Goal: Task Accomplishment & Management: Use online tool/utility

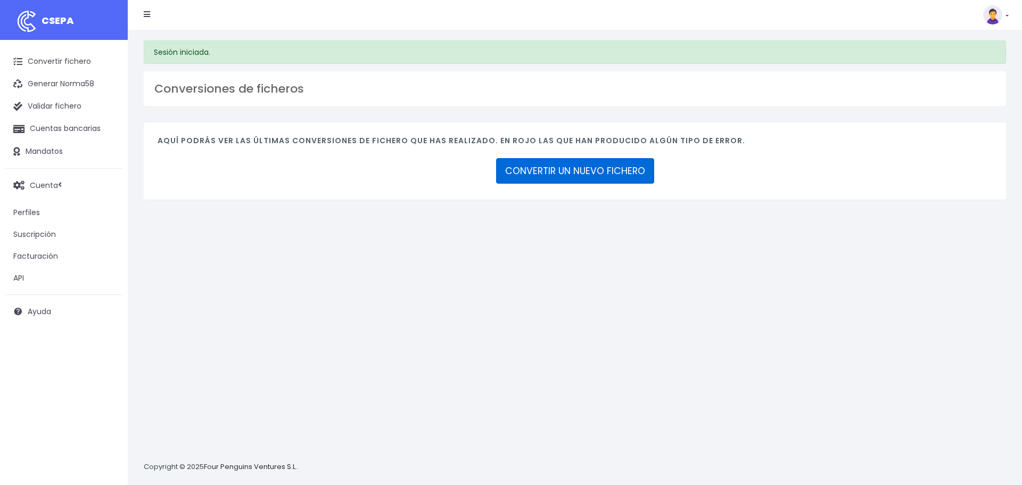
click at [606, 176] on link "CONVERTIR UN NUEVO FICHERO" at bounding box center [575, 171] width 158 height 26
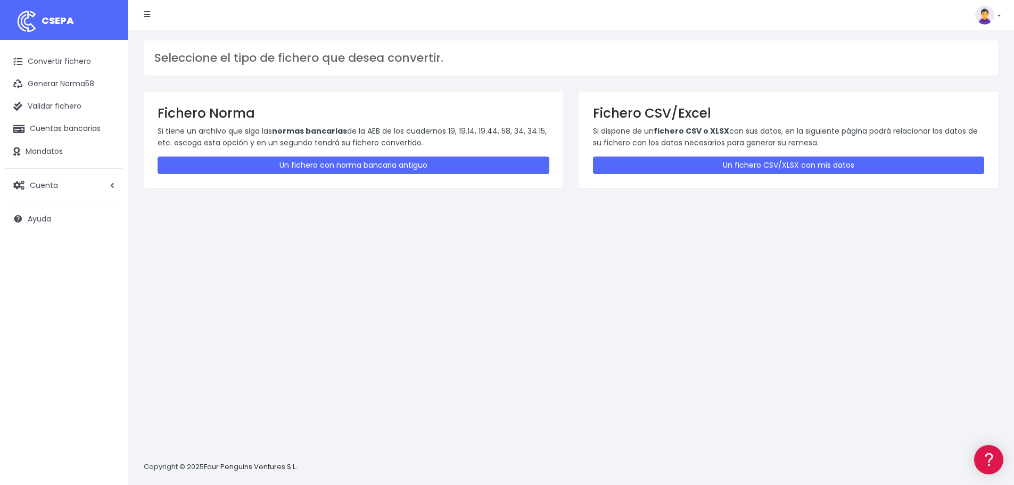
click at [989, 19] on img at bounding box center [984, 14] width 19 height 19
click at [944, 145] on link "Salir" at bounding box center [963, 148] width 73 height 20
